Goal: Information Seeking & Learning: Learn about a topic

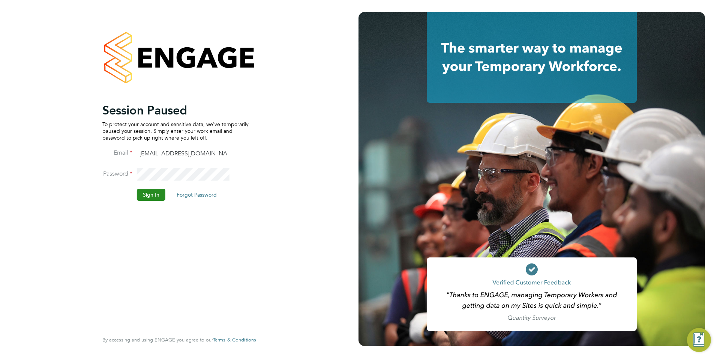
click at [153, 198] on button "Sign In" at bounding box center [151, 195] width 28 height 12
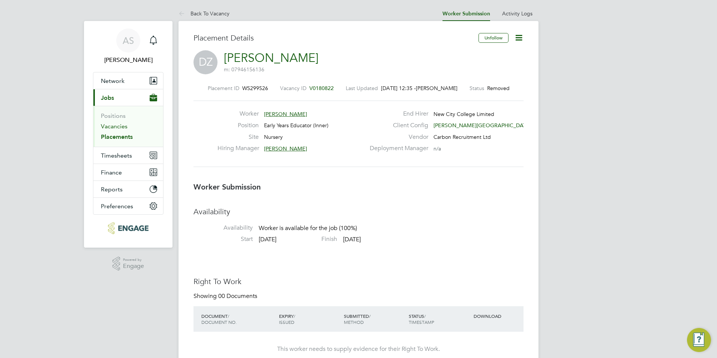
click at [123, 124] on link "Vacancies" at bounding box center [114, 126] width 27 height 7
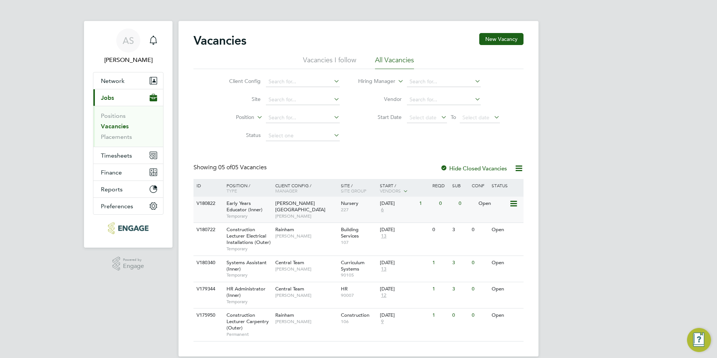
scroll to position [10, 0]
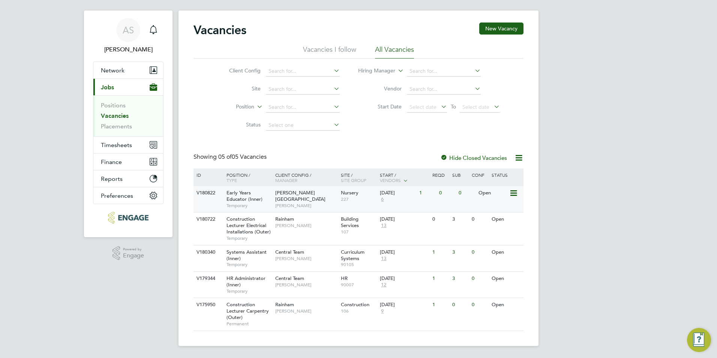
click at [238, 198] on span "Early Years Educator (Inner)" at bounding box center [244, 195] width 36 height 13
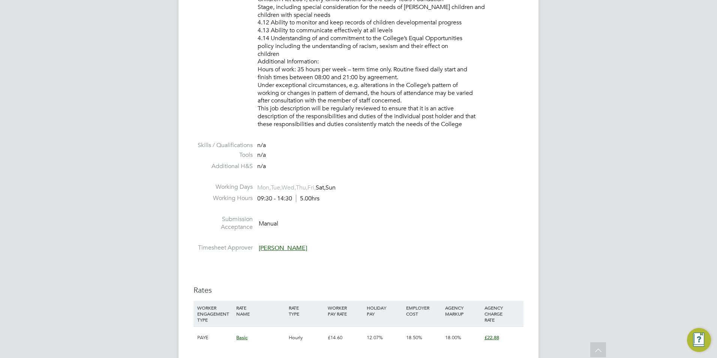
scroll to position [1312, 0]
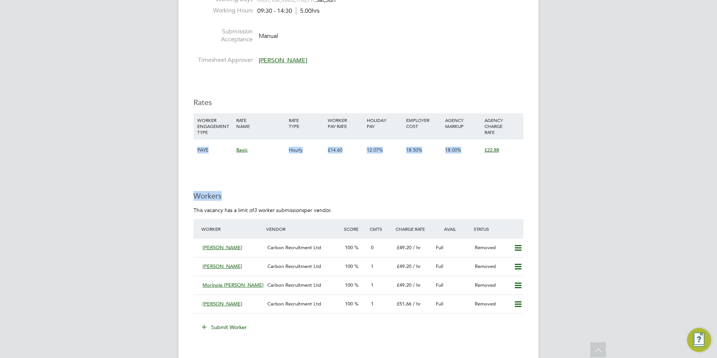
drag, startPoint x: 186, startPoint y: 145, endPoint x: 520, endPoint y: 163, distance: 334.5
drag, startPoint x: 520, startPoint y: 163, endPoint x: 509, endPoint y: 166, distance: 11.7
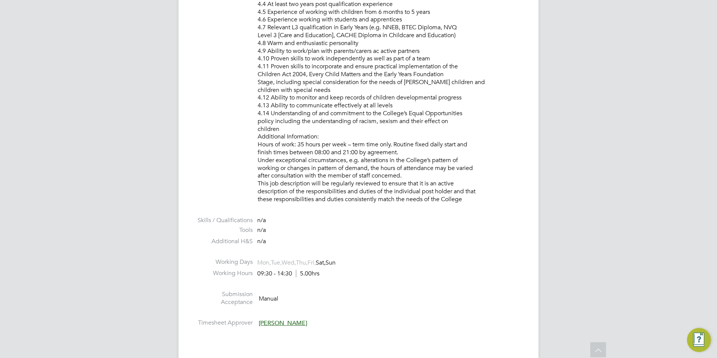
scroll to position [900, 0]
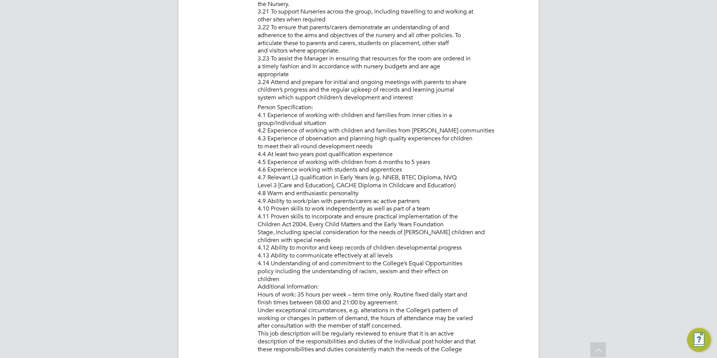
drag, startPoint x: 373, startPoint y: 193, endPoint x: 267, endPoint y: 175, distance: 107.3
click at [267, 175] on li "Person Specification: 4.1 Experience of working with children and families from…" at bounding box center [391, 229] width 266 height 252
click at [379, 188] on li "Person Specification: 4.1 Experience of working with children and families from…" at bounding box center [391, 229] width 266 height 252
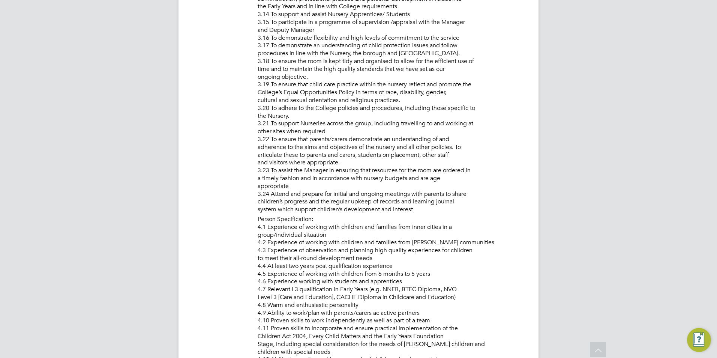
scroll to position [787, 0]
drag, startPoint x: 379, startPoint y: 227, endPoint x: 489, endPoint y: 235, distance: 110.2
click at [489, 235] on li "Person Specification: 4.1 Experience of working with children and families from…" at bounding box center [391, 342] width 266 height 252
drag, startPoint x: 489, startPoint y: 235, endPoint x: 487, endPoint y: 240, distance: 5.0
click at [487, 240] on li "Person Specification: 4.1 Experience of working with children and families from…" at bounding box center [391, 342] width 266 height 252
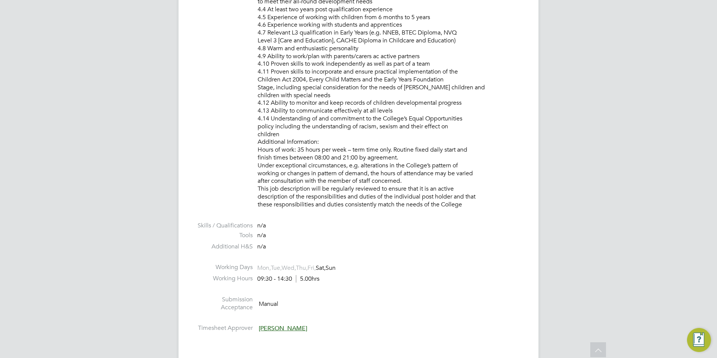
scroll to position [975, 0]
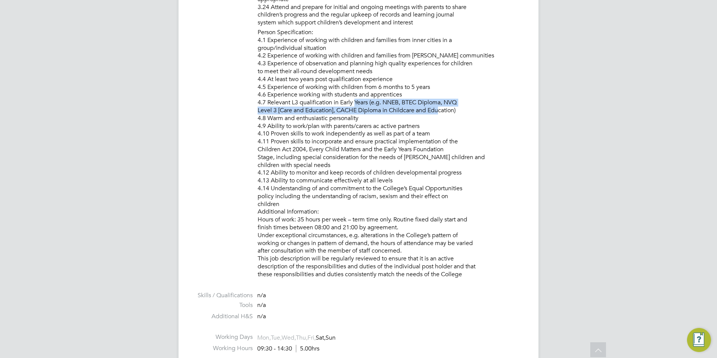
drag, startPoint x: 356, startPoint y: 102, endPoint x: 438, endPoint y: 109, distance: 81.6
click at [438, 109] on li "Person Specification: 4.1 Experience of working with children and families from…" at bounding box center [391, 154] width 266 height 252
drag, startPoint x: 438, startPoint y: 109, endPoint x: 447, endPoint y: 110, distance: 9.1
click at [447, 110] on li "Person Specification: 4.1 Experience of working with children and families from…" at bounding box center [391, 154] width 266 height 252
drag, startPoint x: 462, startPoint y: 110, endPoint x: 340, endPoint y: 113, distance: 121.5
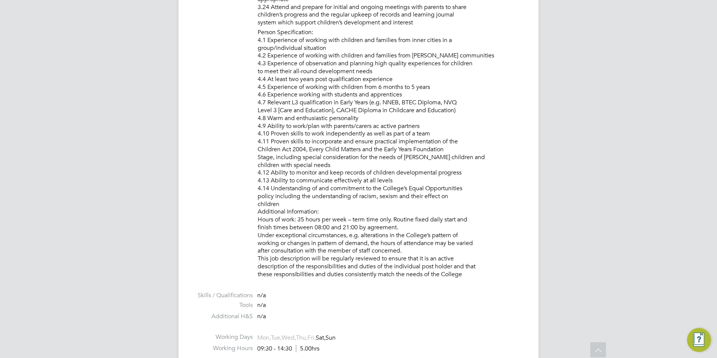
click at [340, 113] on li "Person Specification: 4.1 Experience of working with children and families from…" at bounding box center [391, 154] width 266 height 252
drag, startPoint x: 340, startPoint y: 113, endPoint x: 361, endPoint y: 114, distance: 21.1
click at [361, 114] on li "Person Specification: 4.1 Experience of working with children and families from…" at bounding box center [391, 154] width 266 height 252
